Goal: Information Seeking & Learning: Learn about a topic

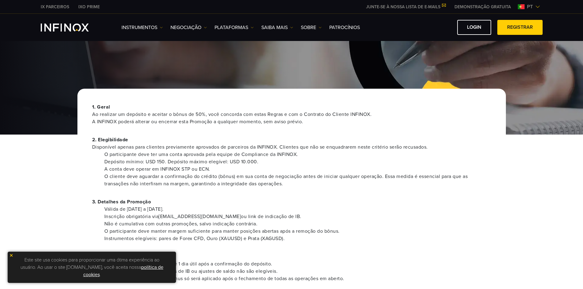
click at [225, 113] on span "Ao realizar um depósito e aceitar o bônus de 50%, você concorda com estas Regra…" at bounding box center [291, 118] width 399 height 15
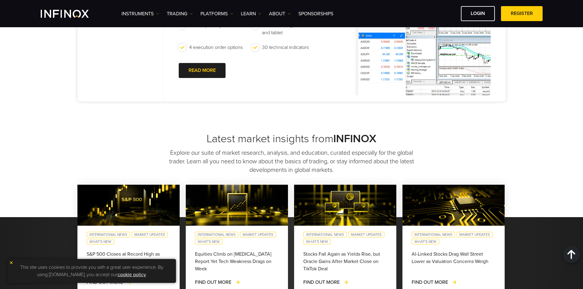
scroll to position [324, 0]
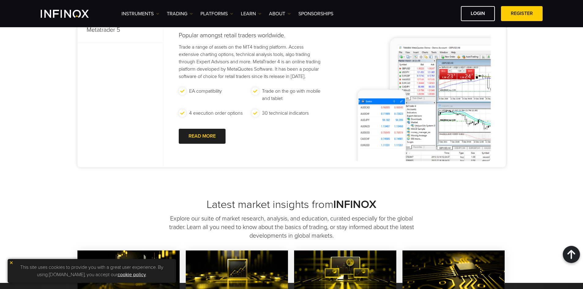
click at [562, 45] on div "Empowering Your Trading Journey: Choosing the Right Platform Trade smarter with…" at bounding box center [291, 60] width 583 height 276
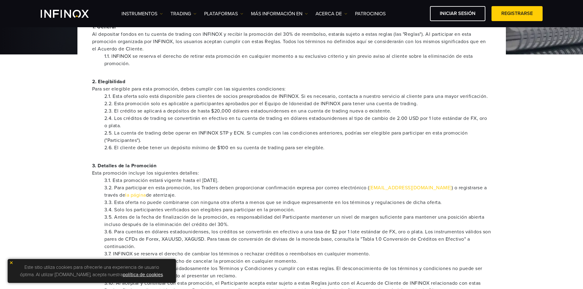
scroll to position [153, 0]
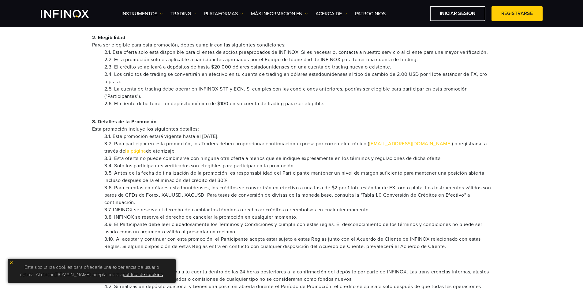
click at [349, 36] on p "2. Elegibilidad Para ser elegible para esta promoción, debes cumplir con las si…" at bounding box center [291, 41] width 399 height 15
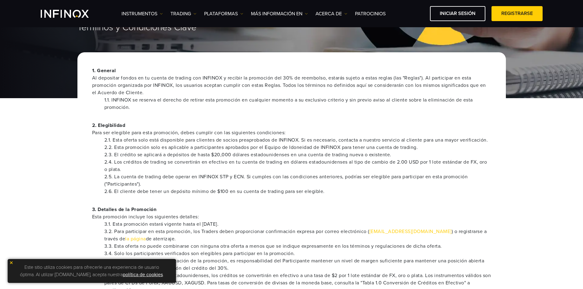
scroll to position [0, 0]
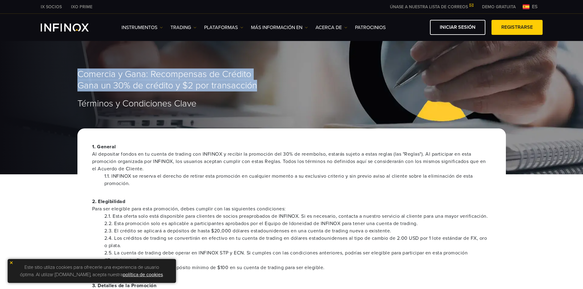
drag, startPoint x: 79, startPoint y: 73, endPoint x: 260, endPoint y: 84, distance: 181.6
click at [258, 86] on h2 "Comercia y Gana: Recompensas de Crédito Gana un 30% de crédito y $2 por transac…" at bounding box center [291, 80] width 429 height 22
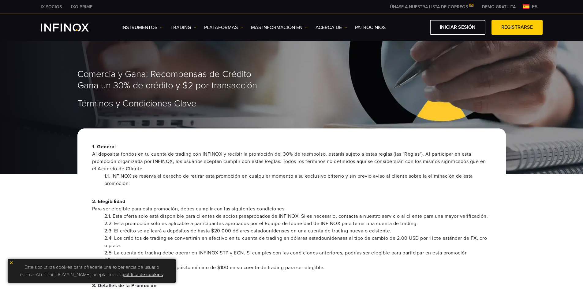
click at [249, 92] on div "Comercia y Gana: Recompensas de Crédito Gana un 30% de crédito y $2 por transac…" at bounding box center [291, 89] width 441 height 40
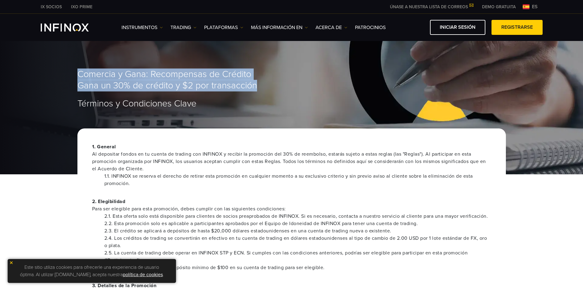
drag, startPoint x: 266, startPoint y: 88, endPoint x: 73, endPoint y: 61, distance: 194.4
click at [73, 61] on div "Comercia y Gana: Recompensas de Crédito Gana un 30% de crédito y $2 por transac…" at bounding box center [291, 106] width 583 height 136
copy span "Comercia y Gana: Recompensas de Crédito Gana un 30% de crédito y $2 por transac…"
